Goal: Find specific page/section: Find specific page/section

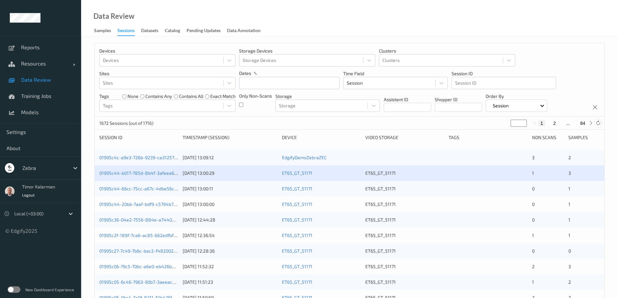
click at [596, 122] on icon at bounding box center [597, 123] width 5 height 5
click at [148, 158] on link "01995cf2-c956-74c2-8c40-fc2095938acd" at bounding box center [142, 158] width 87 height 6
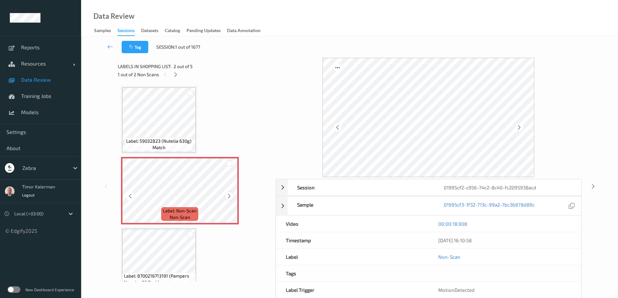
click at [228, 195] on icon at bounding box center [229, 196] width 6 height 6
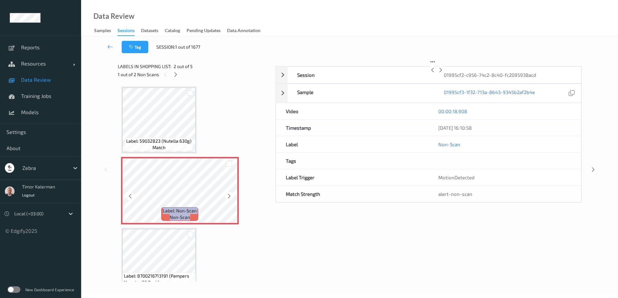
click at [228, 195] on icon at bounding box center [229, 196] width 6 height 6
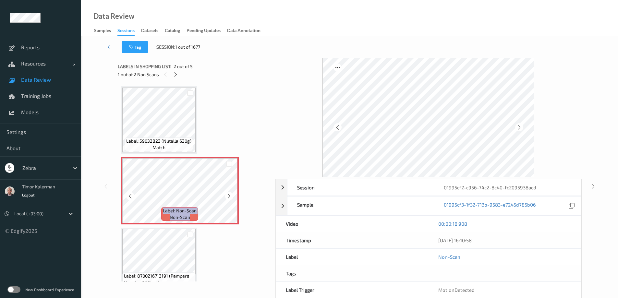
click at [228, 195] on icon at bounding box center [229, 196] width 6 height 6
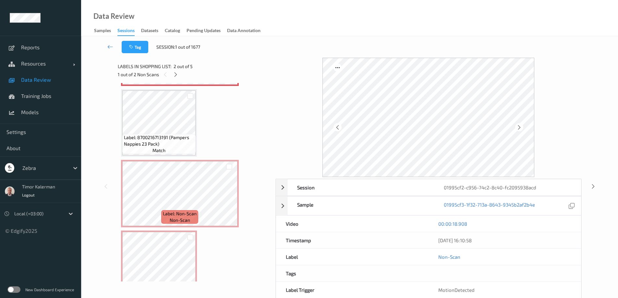
scroll to position [158, 0]
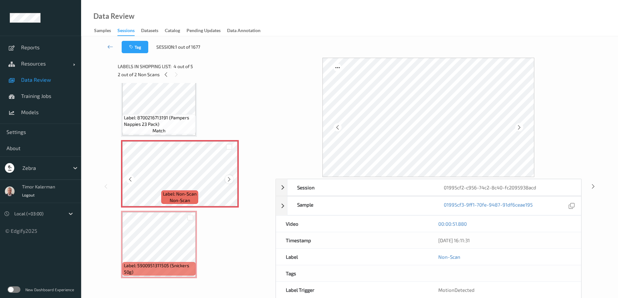
click at [228, 180] on icon at bounding box center [229, 179] width 6 height 6
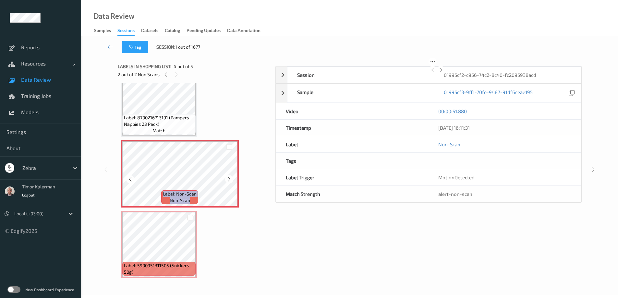
click at [228, 180] on icon at bounding box center [229, 179] width 6 height 6
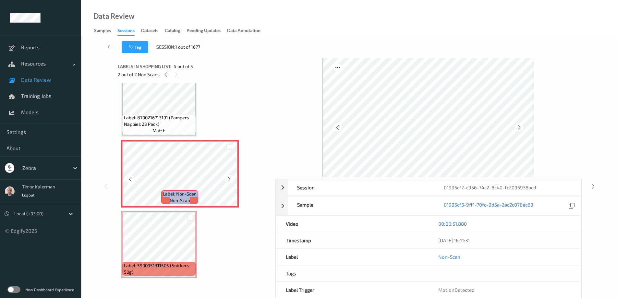
click at [228, 180] on icon at bounding box center [229, 179] width 6 height 6
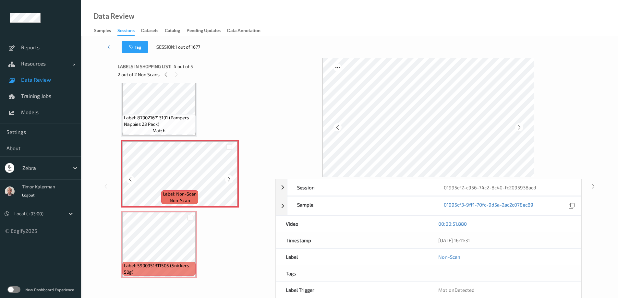
click at [228, 180] on icon at bounding box center [229, 179] width 6 height 6
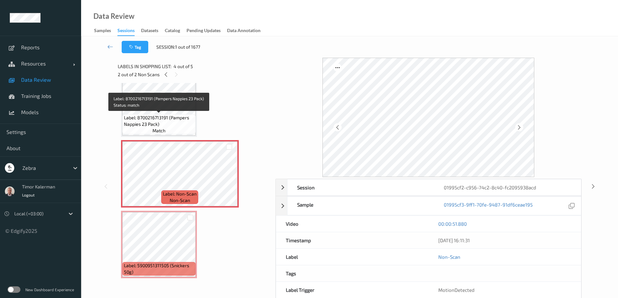
click at [154, 129] on span "match" at bounding box center [158, 130] width 13 height 6
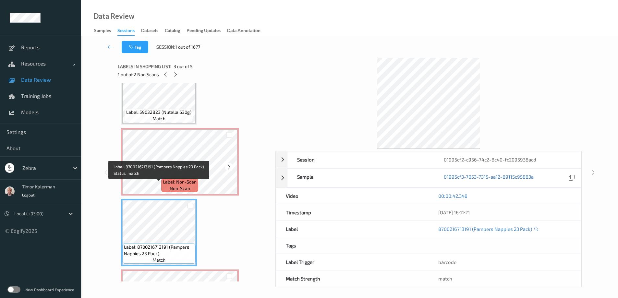
scroll to position [29, 0]
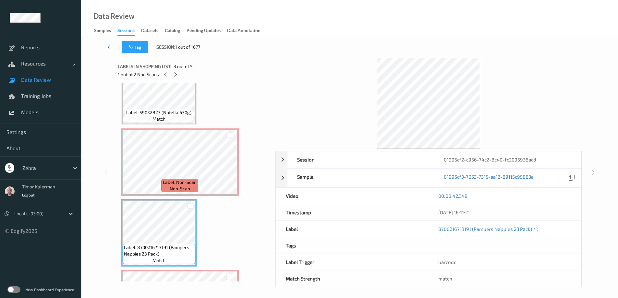
click at [107, 47] on link at bounding box center [110, 47] width 23 height 12
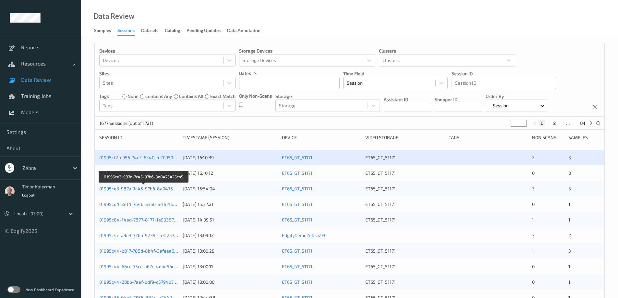
click at [160, 187] on link "01995ce3-987a-7c45-97b6-8a0475425ca5" at bounding box center [143, 189] width 89 height 6
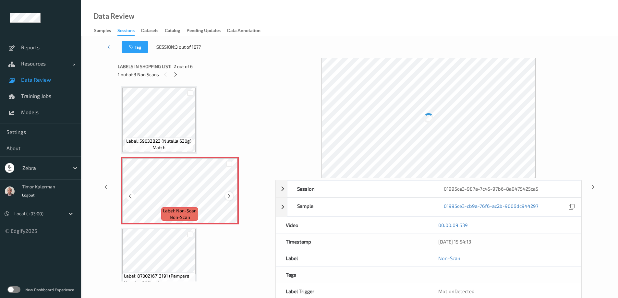
click at [228, 193] on icon at bounding box center [229, 196] width 6 height 6
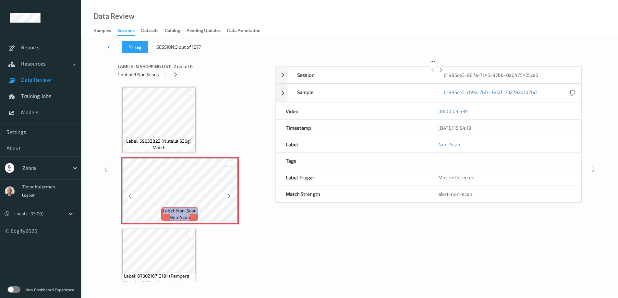
click at [228, 193] on icon at bounding box center [229, 196] width 6 height 6
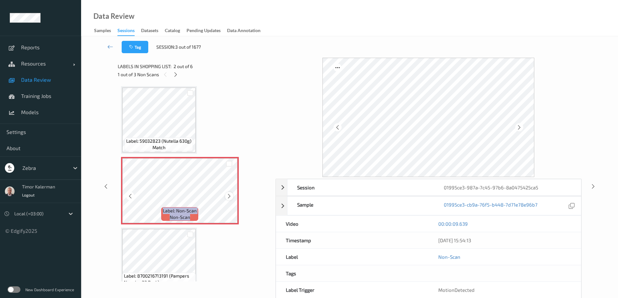
click at [228, 193] on icon at bounding box center [229, 196] width 6 height 6
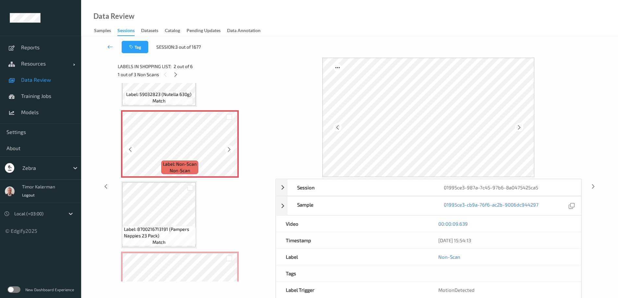
scroll to position [130, 0]
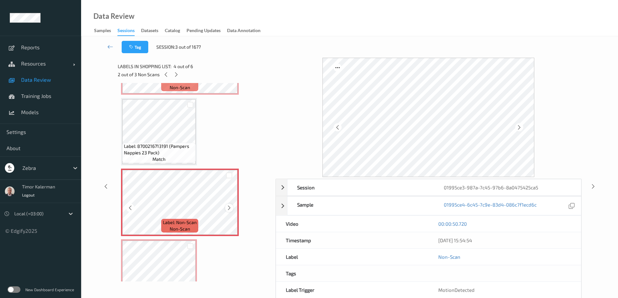
click at [228, 207] on icon at bounding box center [229, 208] width 6 height 6
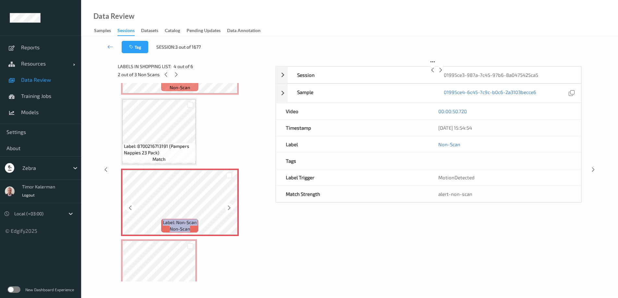
click at [228, 207] on icon at bounding box center [229, 208] width 6 height 6
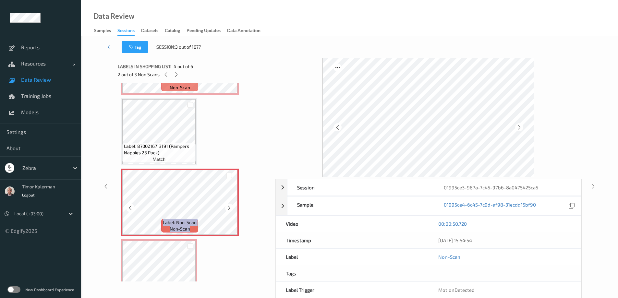
click at [228, 207] on icon at bounding box center [229, 208] width 6 height 6
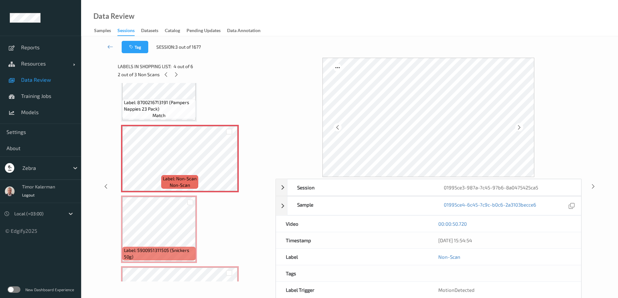
scroll to position [229, 0]
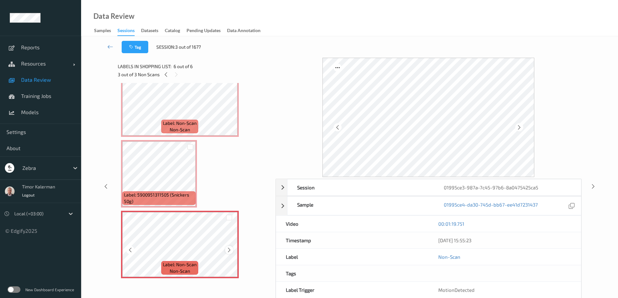
click at [231, 248] on icon at bounding box center [229, 250] width 6 height 6
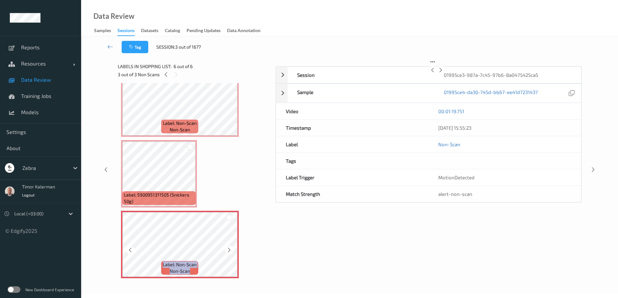
click at [231, 248] on icon at bounding box center [229, 250] width 6 height 6
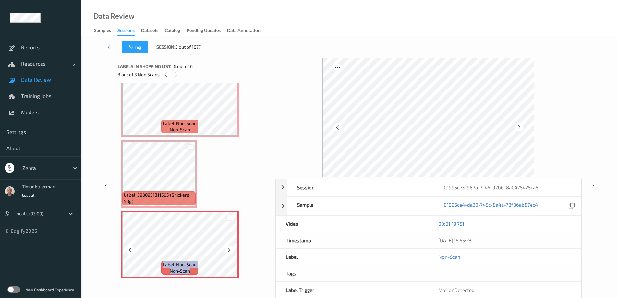
click at [231, 248] on icon at bounding box center [229, 250] width 6 height 6
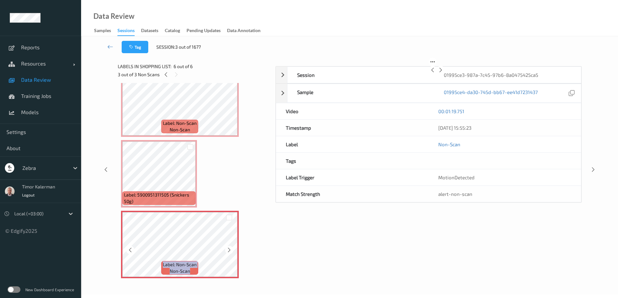
click at [231, 248] on icon at bounding box center [229, 250] width 6 height 6
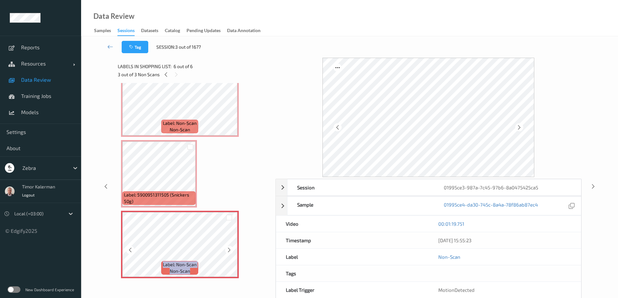
click at [231, 248] on icon at bounding box center [229, 250] width 6 height 6
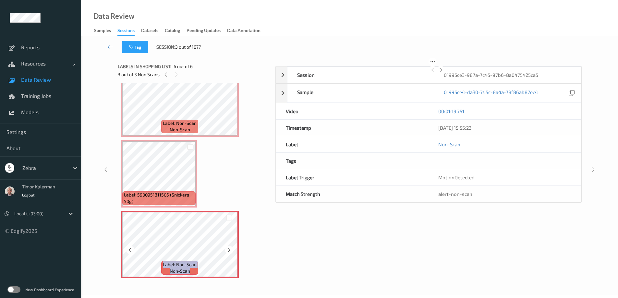
click at [231, 248] on icon at bounding box center [229, 250] width 6 height 6
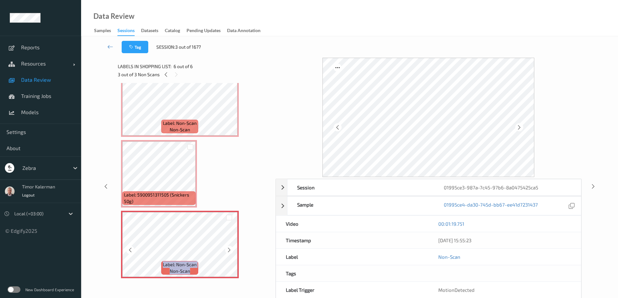
click at [231, 248] on icon at bounding box center [229, 250] width 6 height 6
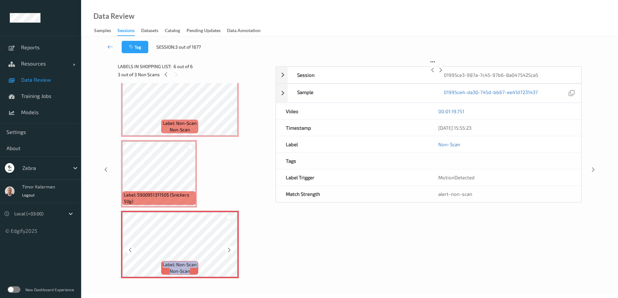
click at [231, 248] on icon at bounding box center [229, 250] width 6 height 6
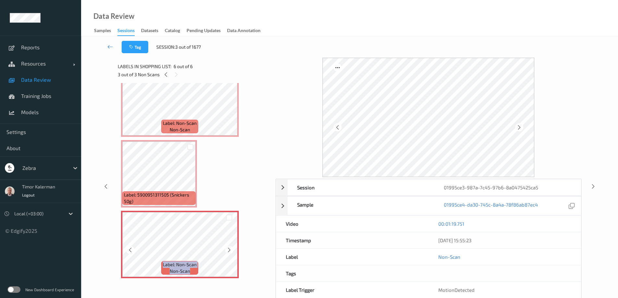
click at [231, 248] on icon at bounding box center [229, 250] width 6 height 6
click at [111, 45] on icon at bounding box center [110, 46] width 6 height 6
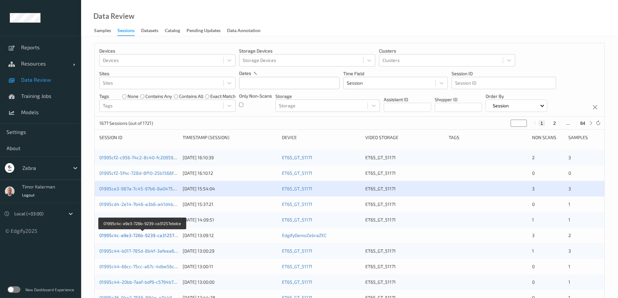
click at [148, 232] on div "01995c4c-a9e3-726b-9239-ca31257ebdce" at bounding box center [138, 235] width 79 height 6
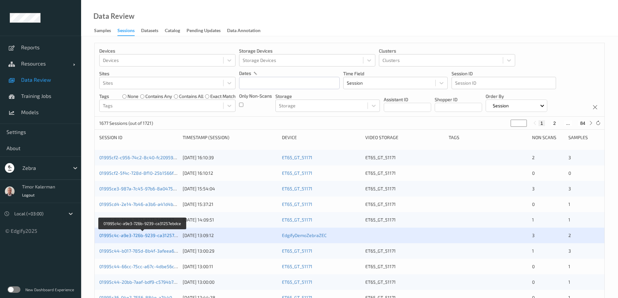
click at [137, 237] on link "01995c4c-a9e3-726b-9239-ca31257ebdce" at bounding box center [143, 235] width 88 height 6
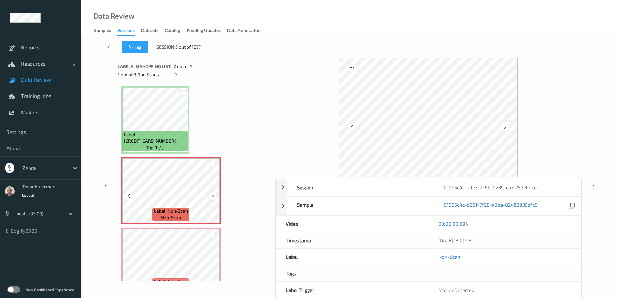
click at [212, 195] on icon at bounding box center [213, 196] width 6 height 6
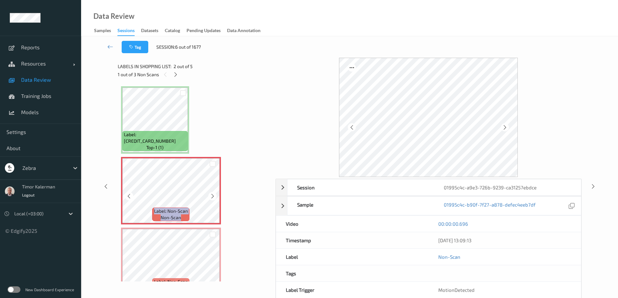
click at [212, 195] on icon at bounding box center [213, 196] width 6 height 6
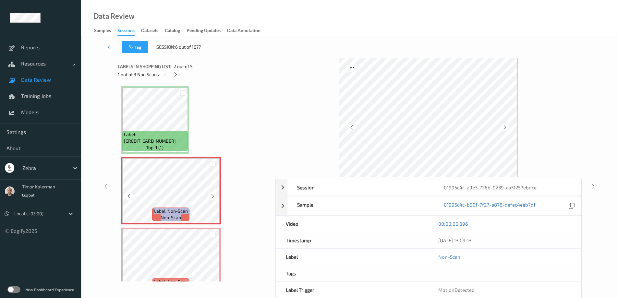
click at [212, 195] on icon at bounding box center [213, 196] width 6 height 6
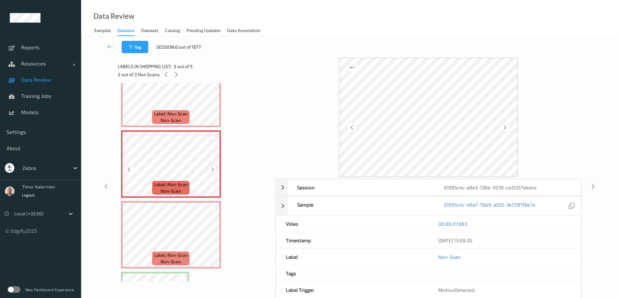
click at [213, 171] on icon at bounding box center [213, 170] width 6 height 6
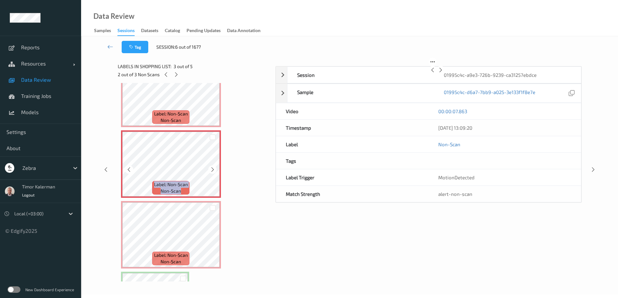
click at [213, 171] on icon at bounding box center [213, 170] width 6 height 6
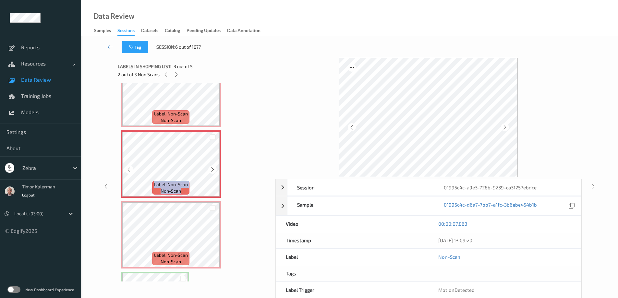
click at [213, 171] on icon at bounding box center [213, 170] width 6 height 6
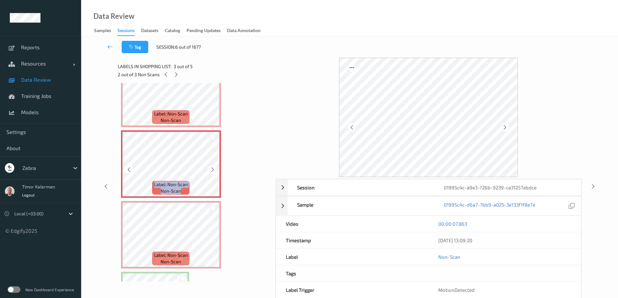
click at [213, 171] on icon at bounding box center [213, 170] width 6 height 6
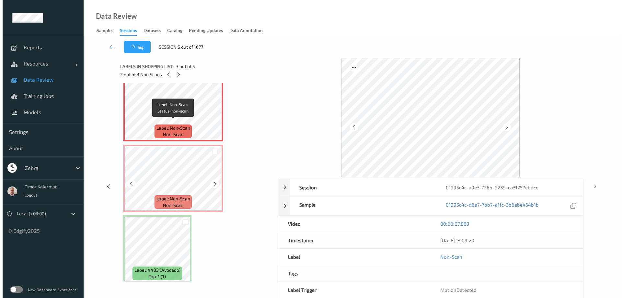
scroll to position [158, 0]
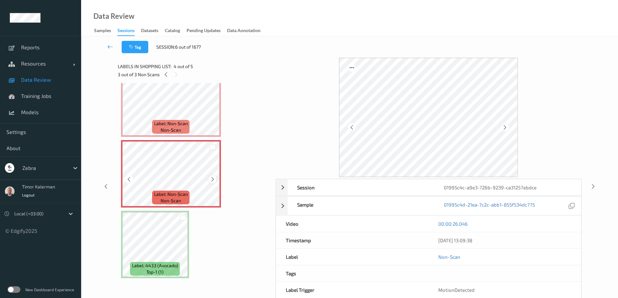
click at [212, 179] on icon at bounding box center [213, 179] width 6 height 6
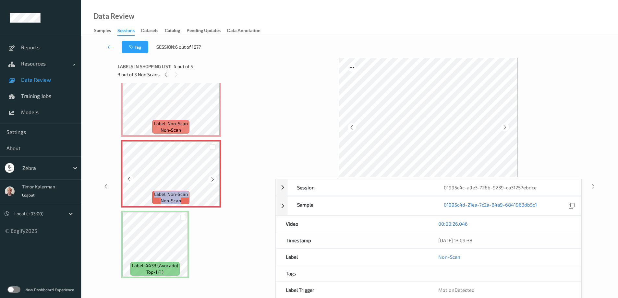
click at [212, 179] on icon at bounding box center [213, 179] width 6 height 6
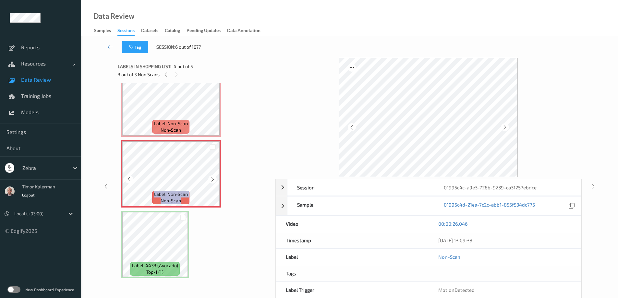
click at [212, 179] on icon at bounding box center [213, 179] width 6 height 6
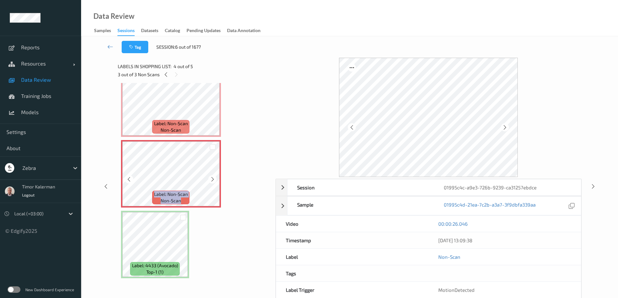
click at [212, 179] on icon at bounding box center [213, 179] width 6 height 6
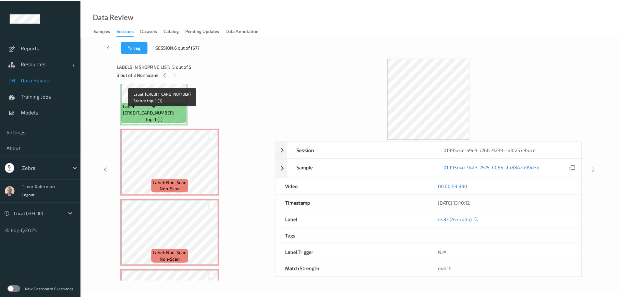
scroll to position [0, 0]
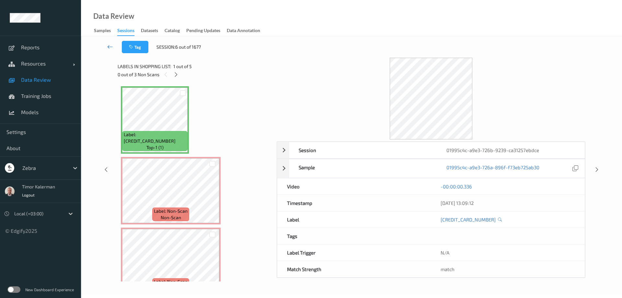
click at [113, 48] on icon at bounding box center [110, 46] width 6 height 6
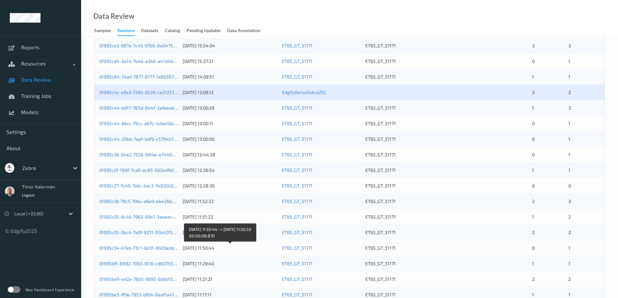
scroll to position [190, 0]
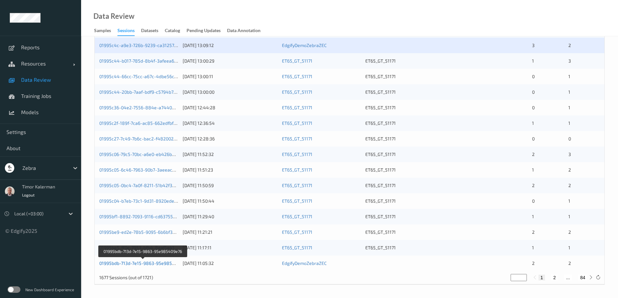
click at [160, 262] on link "01995bdb-713d-7e15-9863-95e985409e76" at bounding box center [143, 263] width 88 height 6
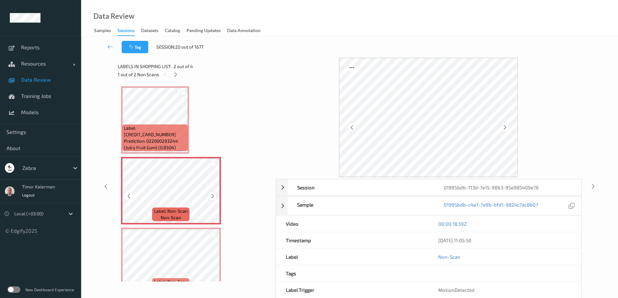
click at [213, 195] on icon at bounding box center [213, 196] width 6 height 6
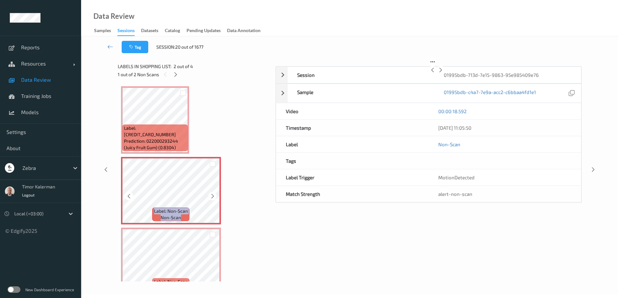
click at [213, 195] on icon at bounding box center [213, 196] width 6 height 6
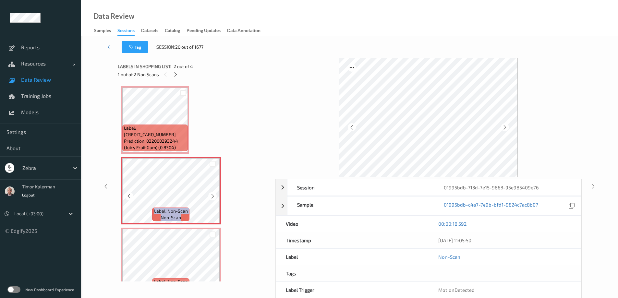
click at [213, 195] on icon at bounding box center [213, 196] width 6 height 6
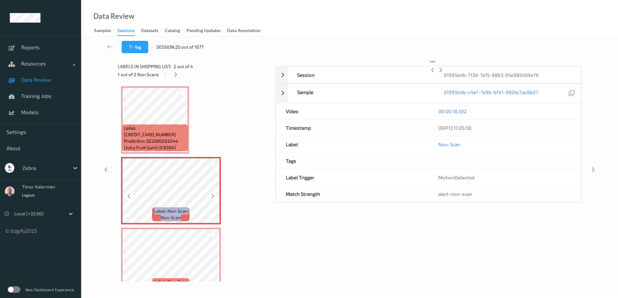
click at [213, 195] on icon at bounding box center [213, 196] width 6 height 6
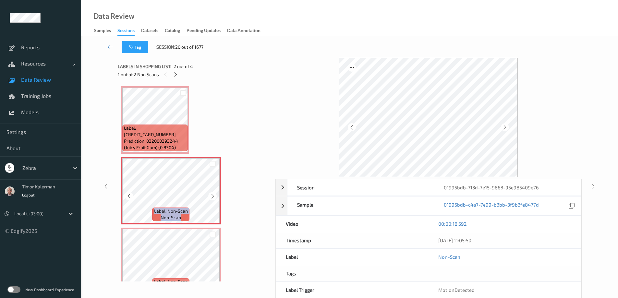
click at [213, 195] on icon at bounding box center [213, 196] width 6 height 6
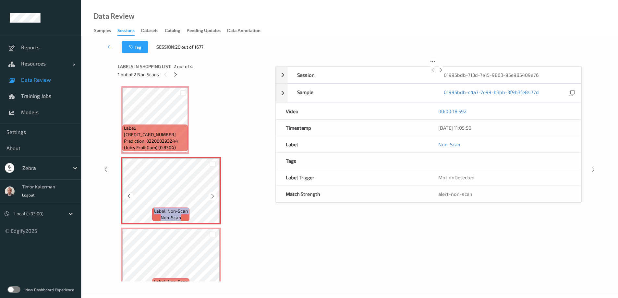
click at [213, 195] on icon at bounding box center [213, 196] width 6 height 6
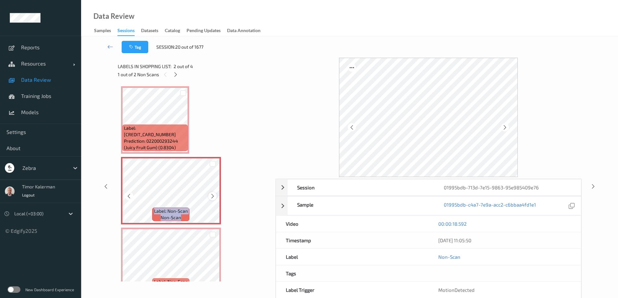
click at [213, 195] on icon at bounding box center [213, 196] width 6 height 6
click at [208, 197] on div at bounding box center [212, 196] width 8 height 8
click at [210, 196] on icon at bounding box center [213, 196] width 6 height 6
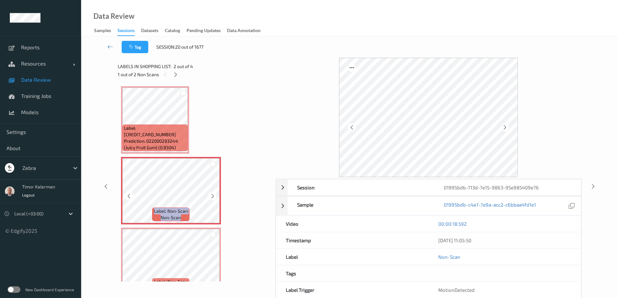
click at [210, 196] on icon at bounding box center [213, 196] width 6 height 6
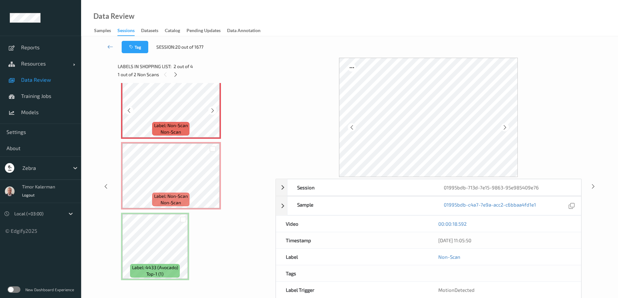
scroll to position [88, 0]
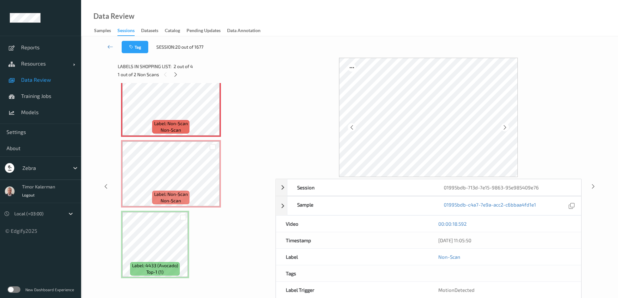
click at [487, 36] on div "Data Review Samples Sessions Datasets Catalog Pending Updates Data Annotation" at bounding box center [349, 18] width 536 height 36
